Goal: Information Seeking & Learning: Learn about a topic

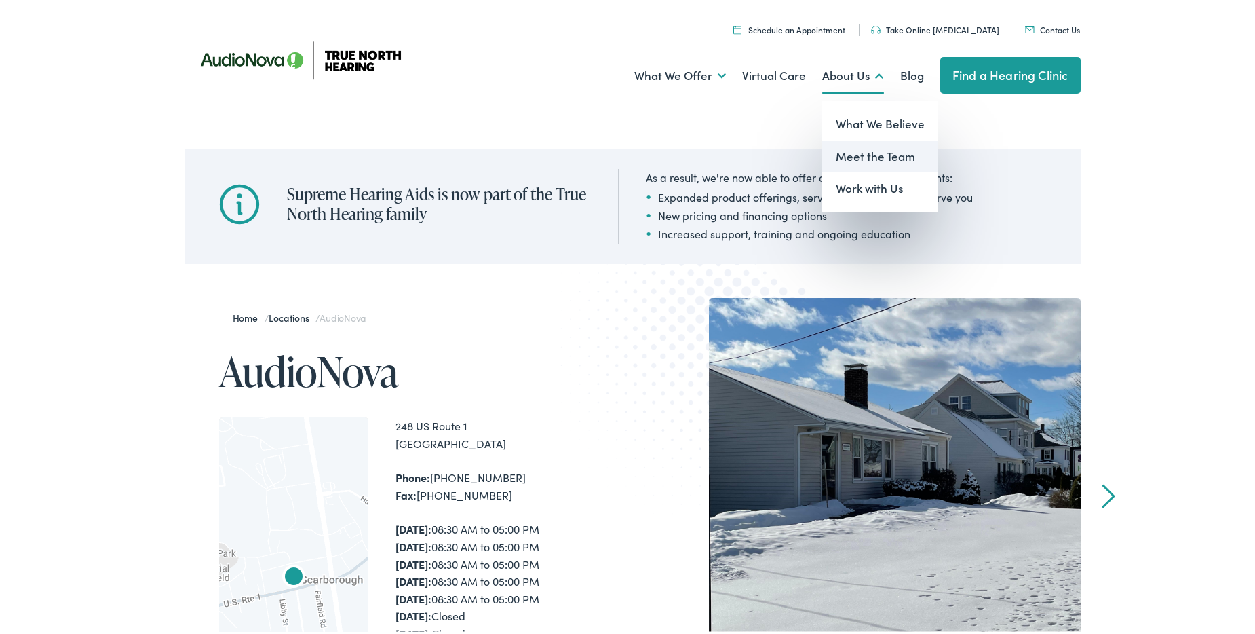
click at [855, 156] on link "Meet the Team" at bounding box center [880, 154] width 116 height 33
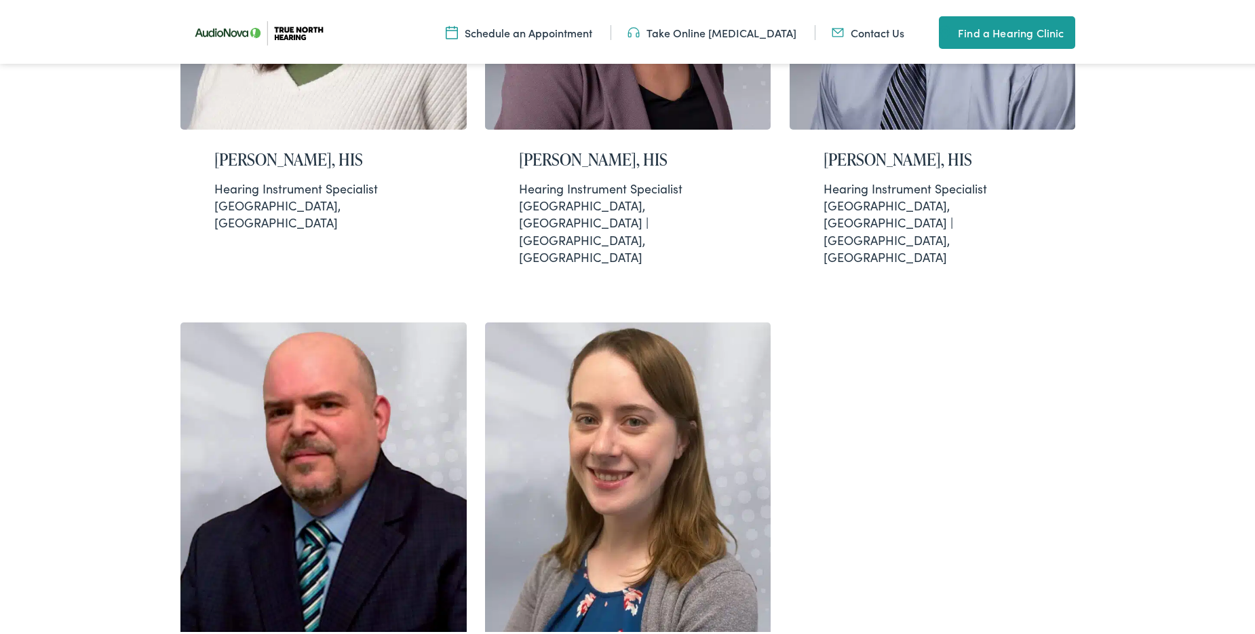
scroll to position [407, 0]
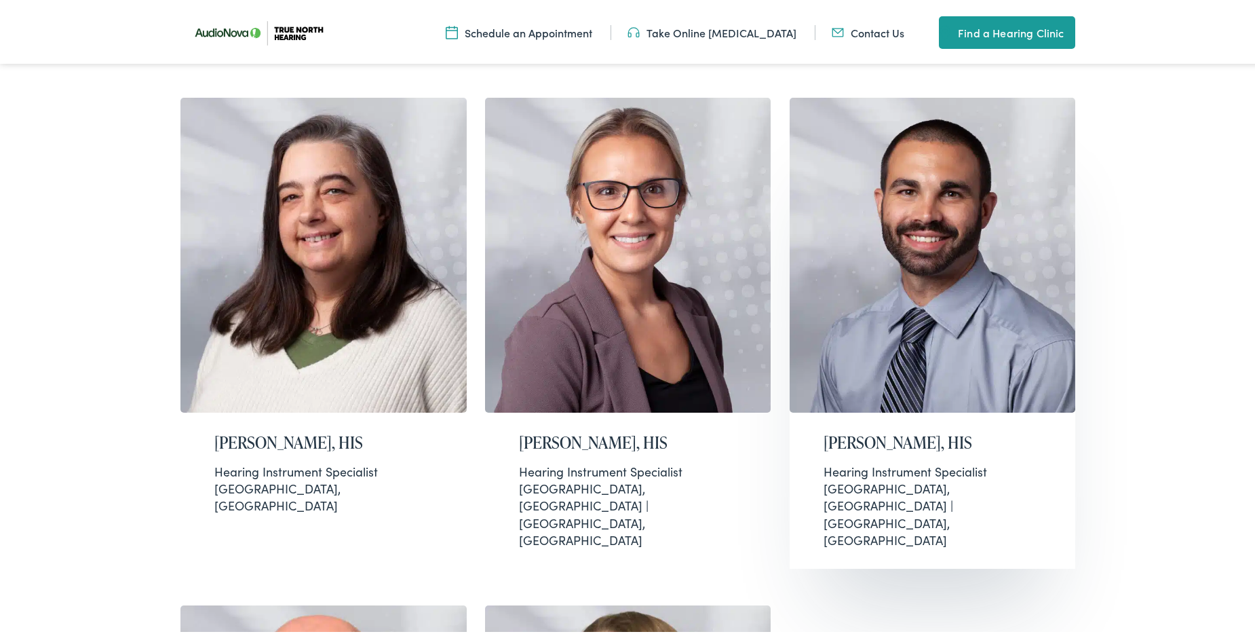
click at [900, 441] on h2 "[PERSON_NAME], HIS" at bounding box center [932, 440] width 218 height 20
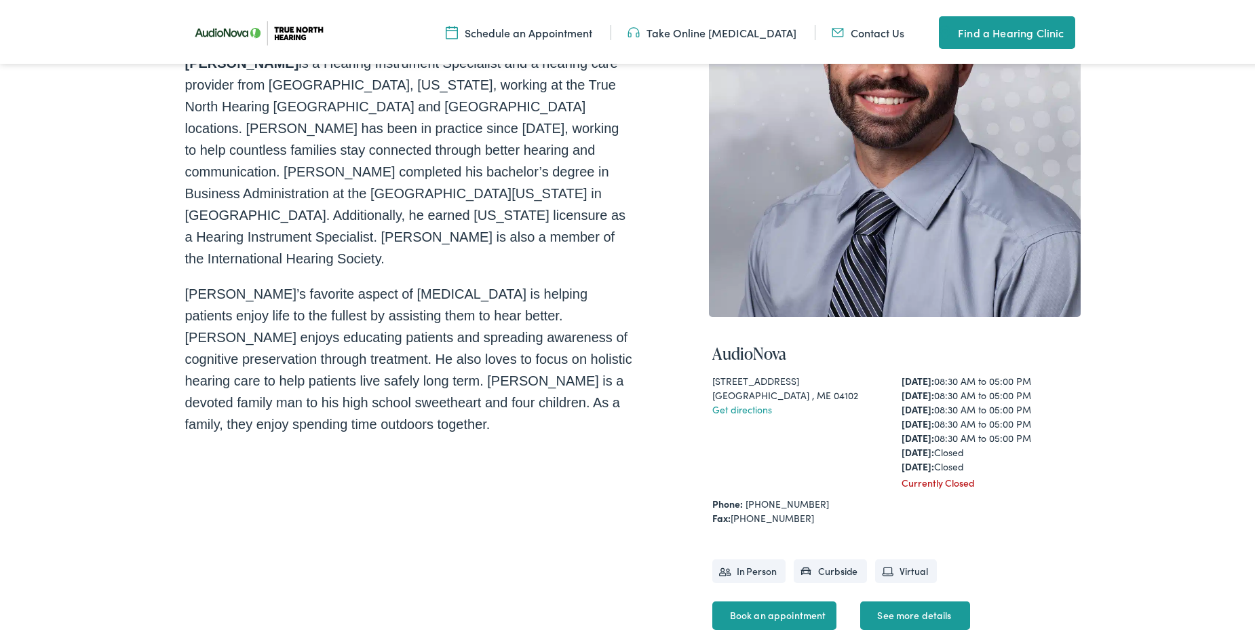
scroll to position [203, 0]
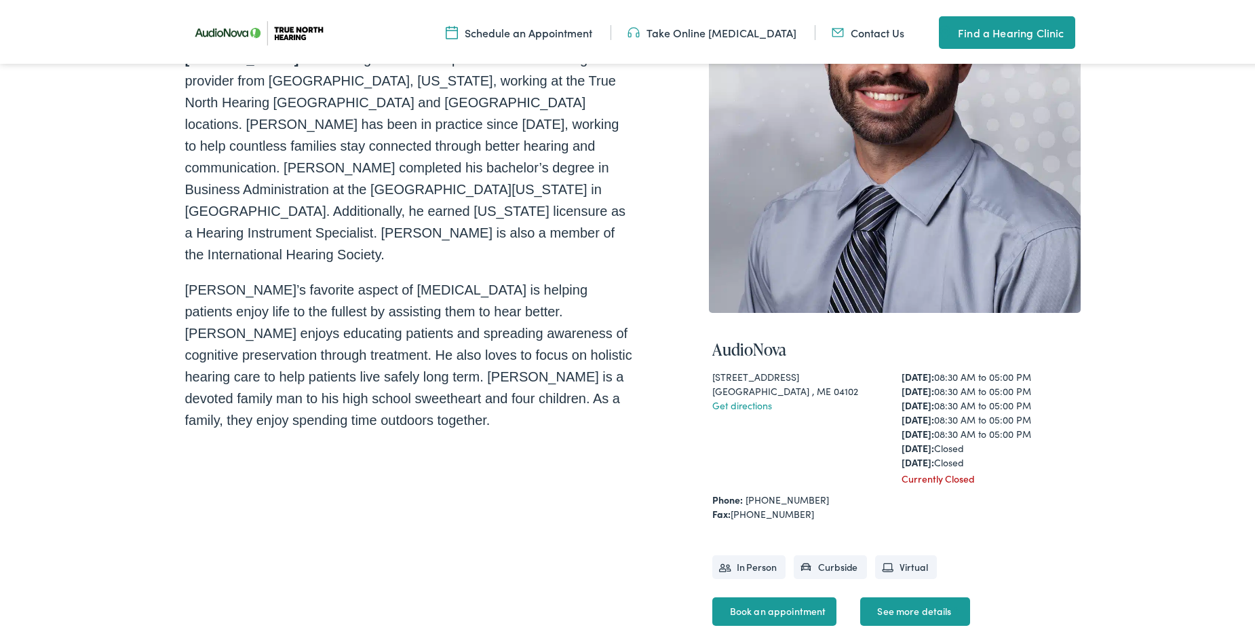
click at [906, 600] on link "See more details" at bounding box center [914, 608] width 109 height 28
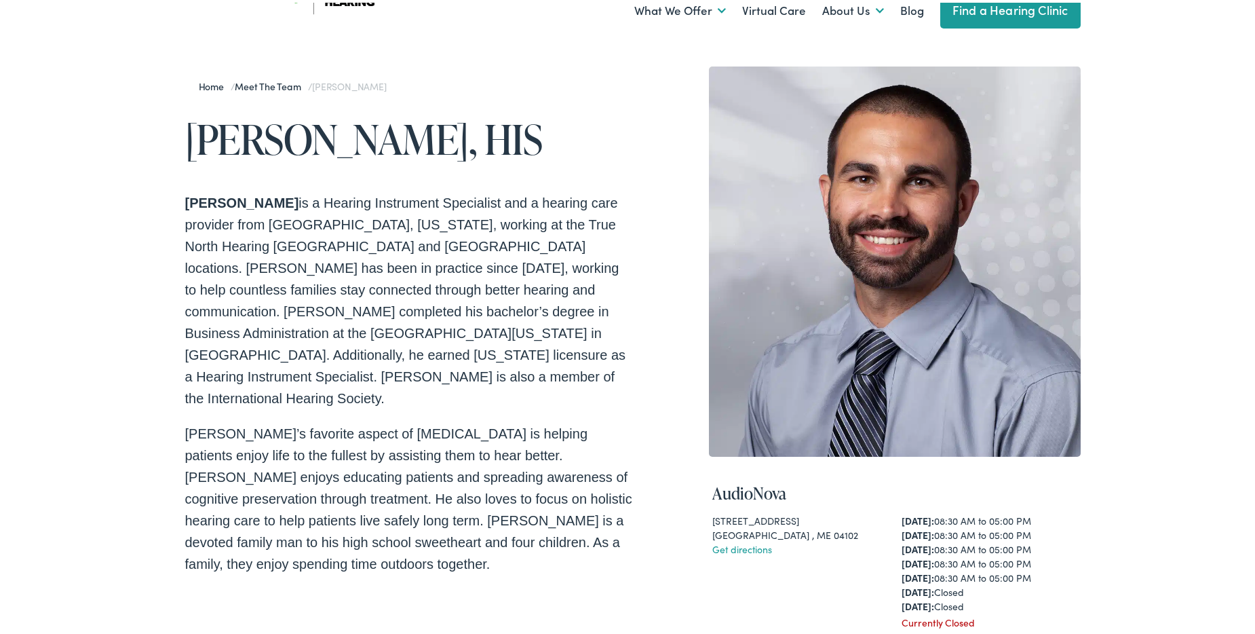
scroll to position [0, 0]
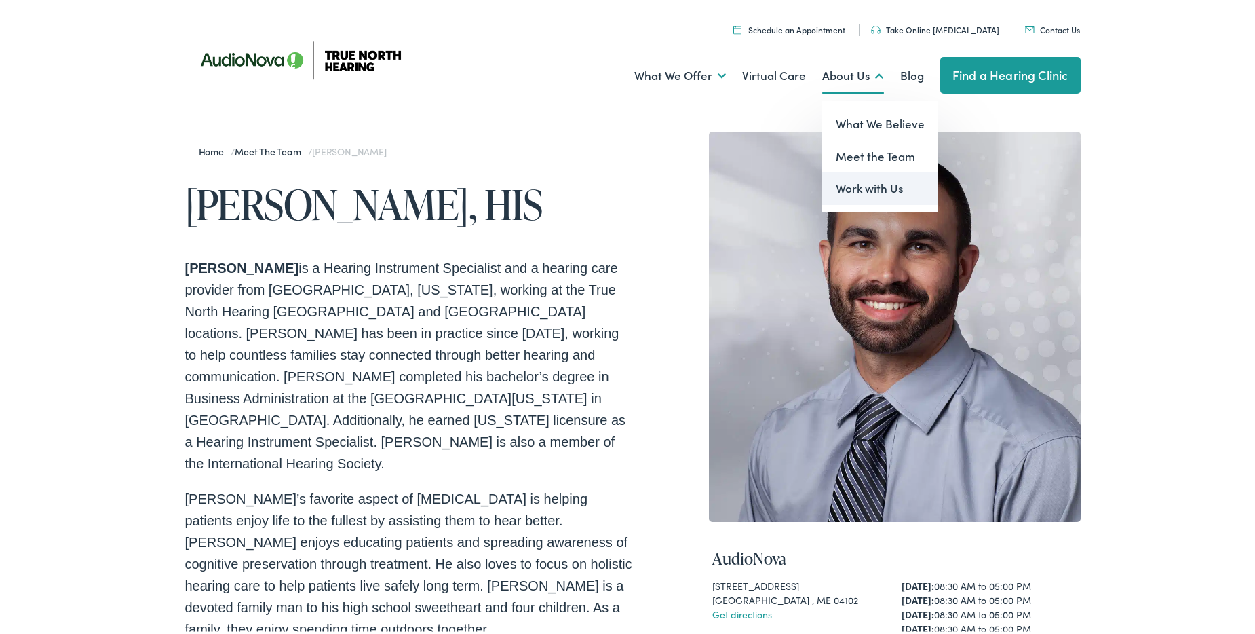
click at [860, 182] on link "Work with Us" at bounding box center [880, 186] width 116 height 33
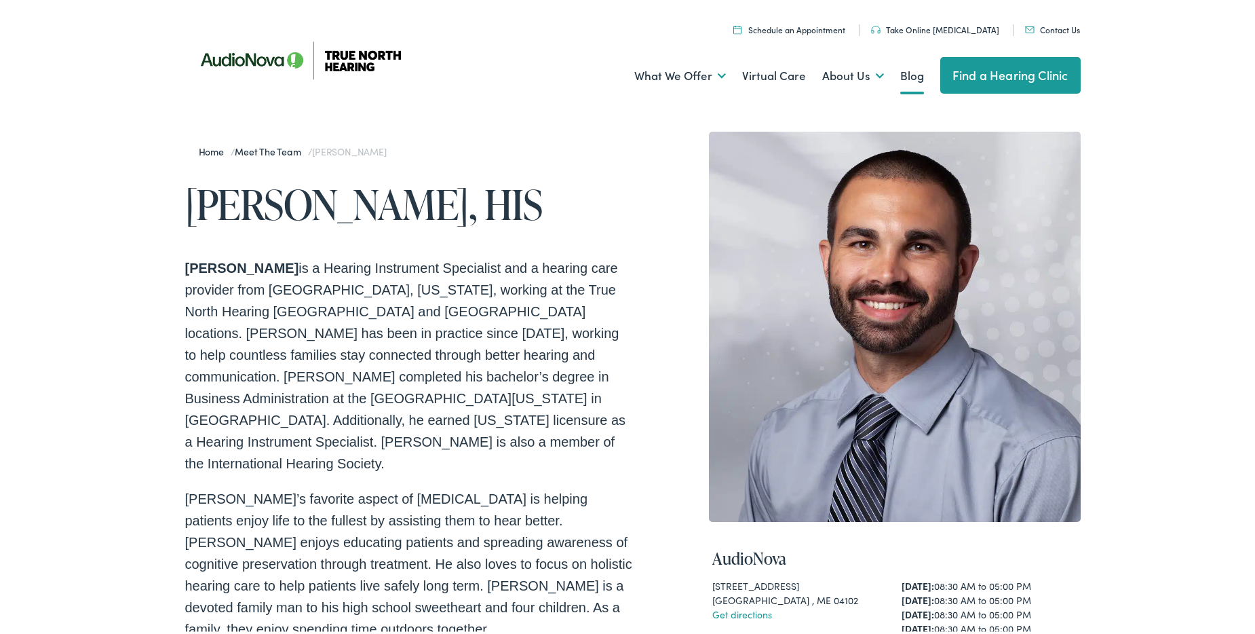
click at [908, 72] on link "Blog" at bounding box center [912, 73] width 24 height 50
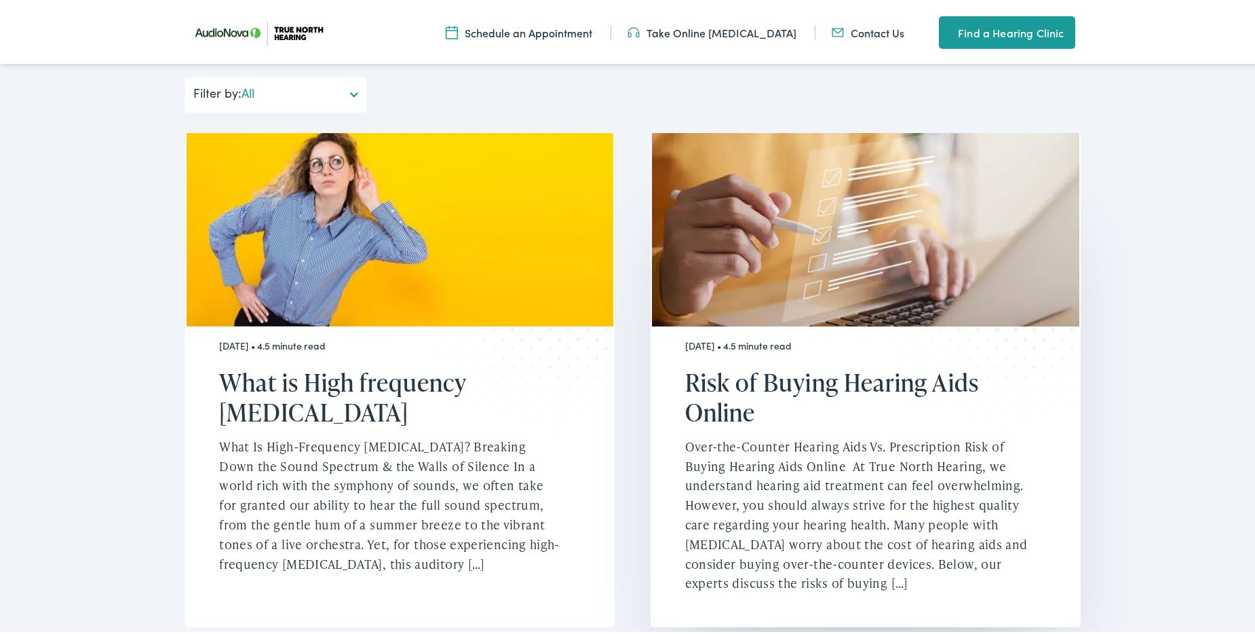
scroll to position [339, 0]
